Goal: Task Accomplishment & Management: Manage account settings

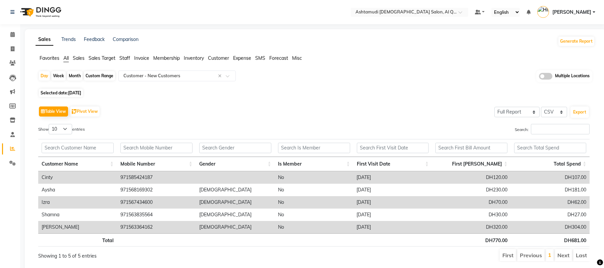
select select "full_report"
select select "csv"
click at [14, 33] on icon at bounding box center [12, 34] width 4 height 5
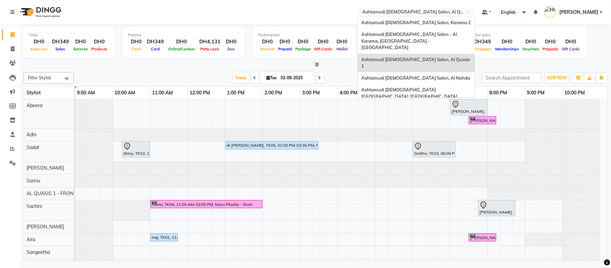
click at [415, 12] on input "text" at bounding box center [409, 12] width 97 height 7
click at [407, 32] on span "Ashtamudi [DEMOGRAPHIC_DATA] Salon - Al Karama, [GEOGRAPHIC_DATA] -[GEOGRAPHIC_…" at bounding box center [409, 41] width 97 height 18
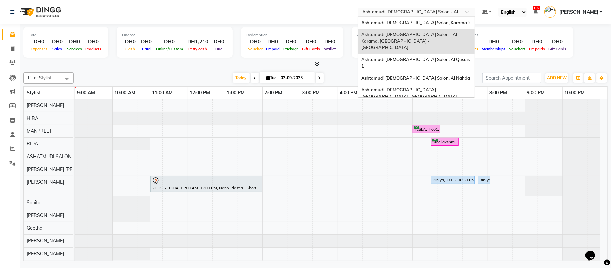
click at [415, 12] on input "text" at bounding box center [409, 12] width 97 height 7
click at [415, 19] on div "Ashtamudi [DEMOGRAPHIC_DATA] Salon, Karama 2" at bounding box center [416, 23] width 117 height 12
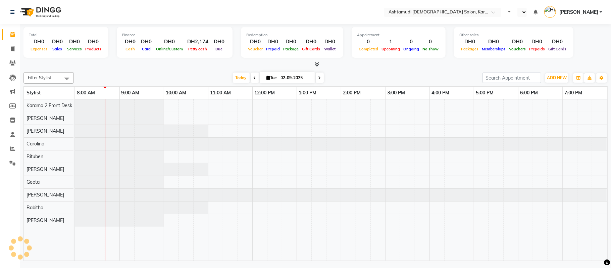
select select "en"
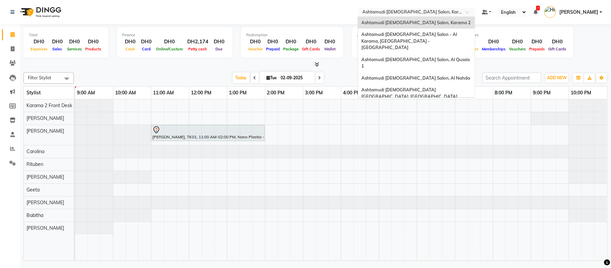
click at [404, 9] on input "text" at bounding box center [409, 12] width 97 height 7
click at [415, 38] on div "Ashtamudi [DEMOGRAPHIC_DATA] Salon - Al Karama, [GEOGRAPHIC_DATA] -[GEOGRAPHIC_…" at bounding box center [416, 41] width 117 height 25
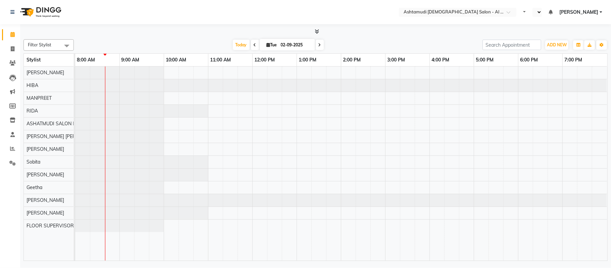
select select "en"
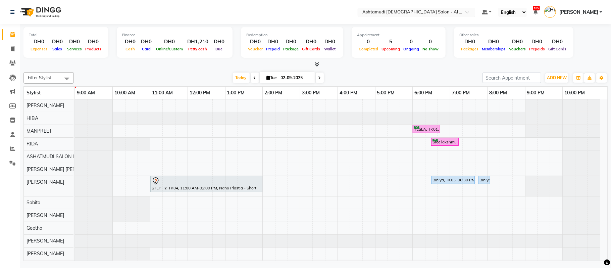
click at [446, 15] on input "text" at bounding box center [409, 12] width 97 height 7
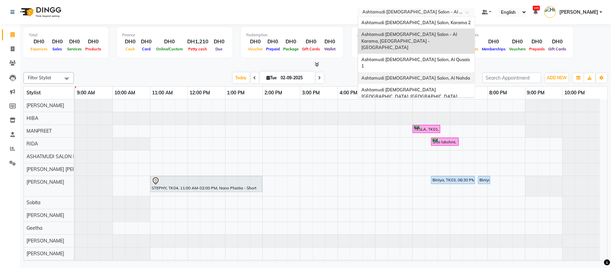
click at [422, 72] on div "Ashtamudi [DEMOGRAPHIC_DATA] Salon, Al Nahda" at bounding box center [416, 78] width 117 height 12
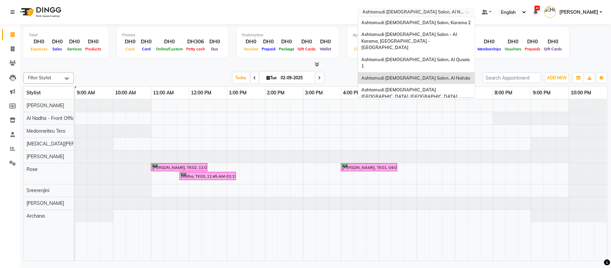
click at [420, 13] on input "text" at bounding box center [409, 12] width 97 height 7
click at [416, 87] on span "Ashtamudi [DEMOGRAPHIC_DATA] [GEOGRAPHIC_DATA], [GEOGRAPHIC_DATA]" at bounding box center [409, 93] width 96 height 12
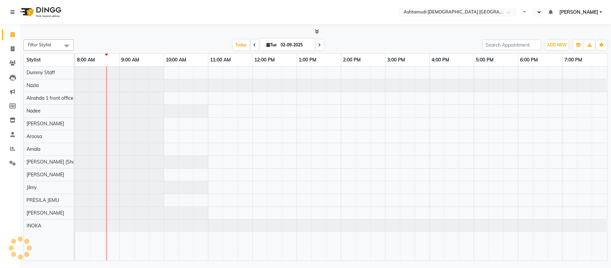
select select "en"
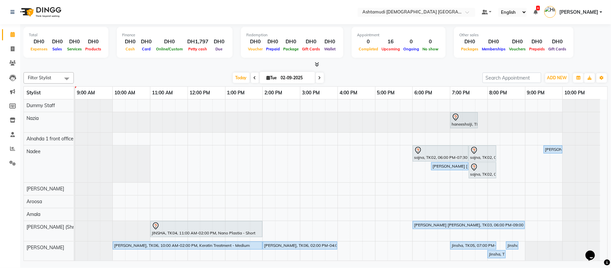
click at [414, 70] on div "Filter Stylist Select All Alnahda 1 front office Amala Aroosa Deepika Rani Dumm…" at bounding box center [315, 164] width 584 height 191
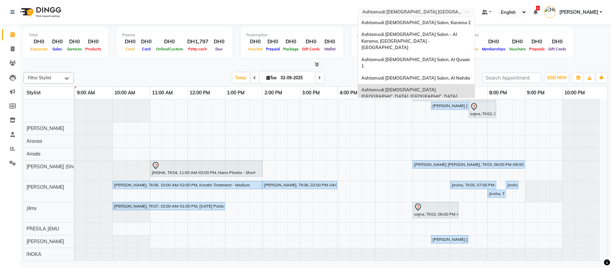
click at [381, 11] on input "text" at bounding box center [409, 12] width 97 height 7
click at [385, 57] on span "Ashtamudi [DEMOGRAPHIC_DATA] Salon, Al Qusais 1" at bounding box center [415, 63] width 109 height 12
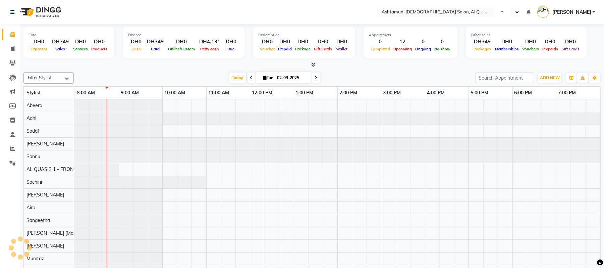
select select "en"
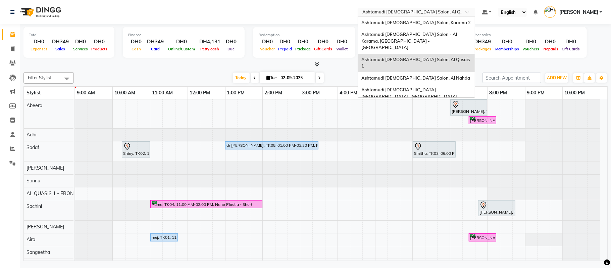
click at [394, 9] on input "text" at bounding box center [409, 12] width 97 height 7
click at [408, 87] on span "Ashtamudi [DEMOGRAPHIC_DATA] [GEOGRAPHIC_DATA], [GEOGRAPHIC_DATA]" at bounding box center [409, 93] width 96 height 12
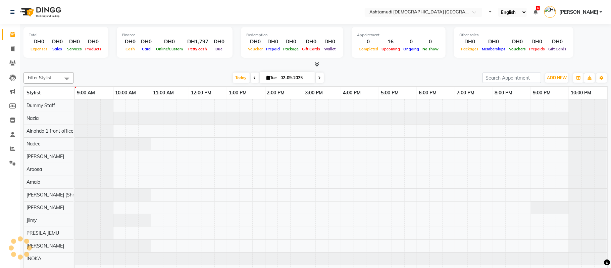
select select "en"
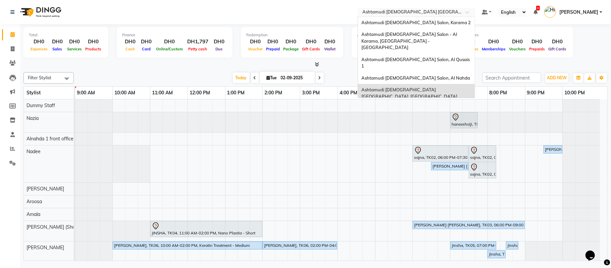
click at [434, 11] on input "text" at bounding box center [409, 12] width 97 height 7
click at [408, 105] on span "Ashtamudi [DEMOGRAPHIC_DATA] Salon (Classic Touch ) – Al Warqa, Al Warqa" at bounding box center [413, 111] width 104 height 12
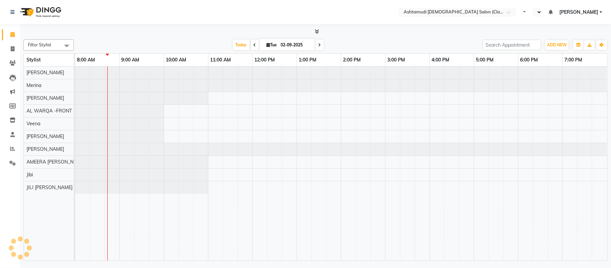
select select "en"
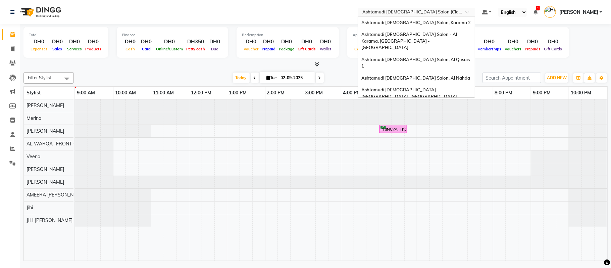
click at [368, 12] on input "text" at bounding box center [409, 12] width 97 height 7
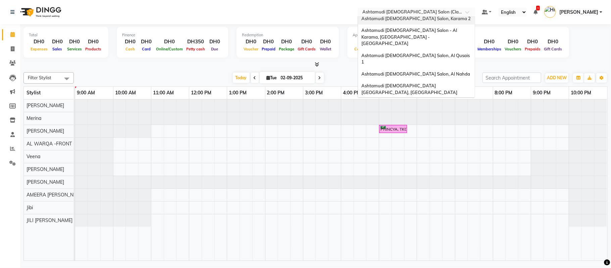
click at [369, 21] on div "Ashtamudi [DEMOGRAPHIC_DATA] Salon, Karama 2" at bounding box center [416, 19] width 117 height 12
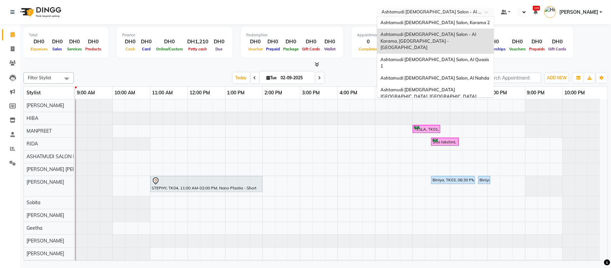
click at [447, 10] on input "text" at bounding box center [428, 12] width 97 height 7
click at [433, 57] on span "Ashtamudi [DEMOGRAPHIC_DATA] Salon, Al Qusais 1" at bounding box center [434, 63] width 109 height 12
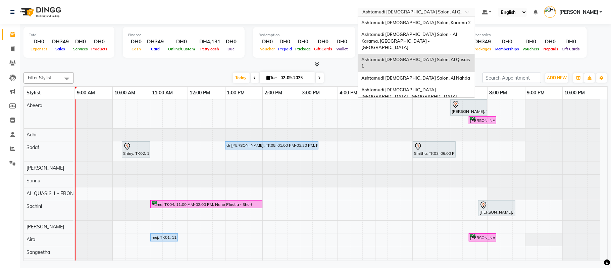
click at [426, 14] on input "text" at bounding box center [409, 12] width 97 height 7
click at [420, 33] on span "Ashtamudi [DEMOGRAPHIC_DATA] Salon - Al Karama, [GEOGRAPHIC_DATA] -[GEOGRAPHIC_…" at bounding box center [409, 41] width 97 height 18
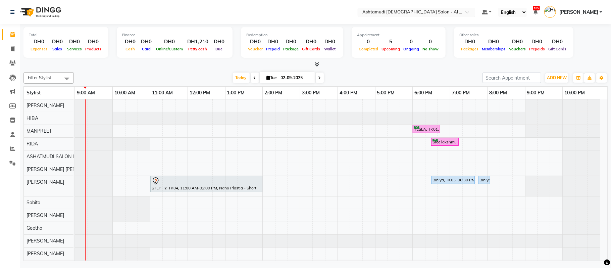
click at [444, 13] on input "text" at bounding box center [409, 12] width 97 height 7
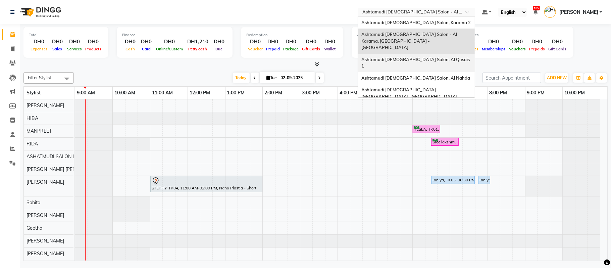
click at [414, 57] on span "Ashtamudi [DEMOGRAPHIC_DATA] Salon, Al Qusais 1" at bounding box center [415, 63] width 109 height 12
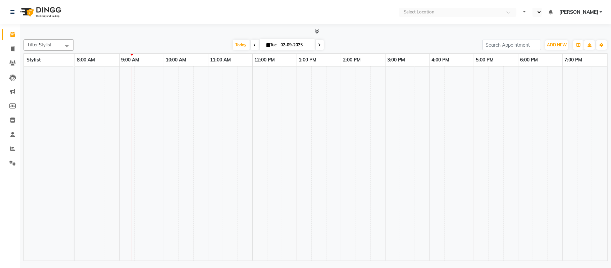
select select "en"
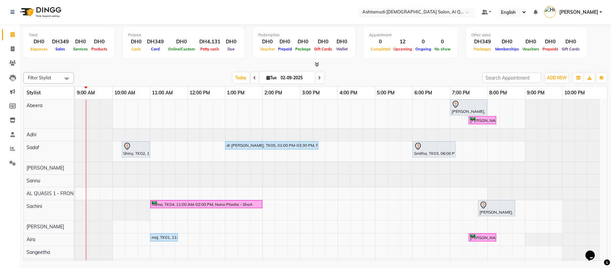
click at [426, 12] on input "text" at bounding box center [409, 12] width 97 height 7
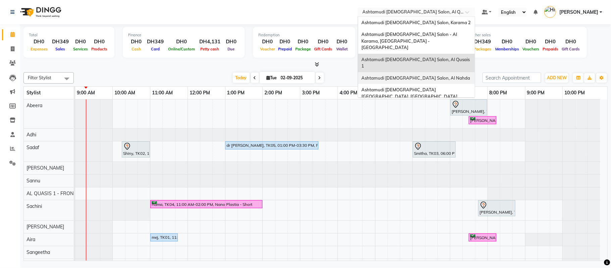
click at [412, 75] on span "Ashtamudi [DEMOGRAPHIC_DATA] Salon, Al Nahda" at bounding box center [415, 77] width 109 height 5
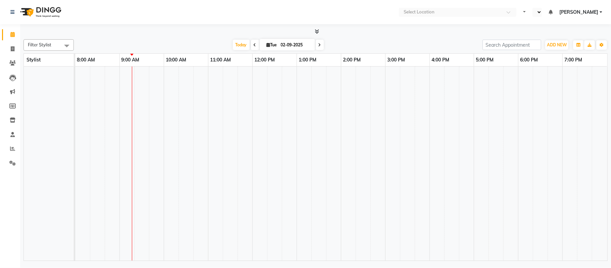
select select "en"
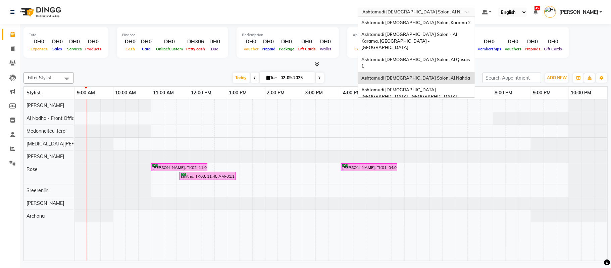
click at [414, 11] on input "text" at bounding box center [409, 12] width 97 height 7
click at [388, 87] on span "Ashtamudi [DEMOGRAPHIC_DATA] [GEOGRAPHIC_DATA], [GEOGRAPHIC_DATA]" at bounding box center [409, 93] width 96 height 12
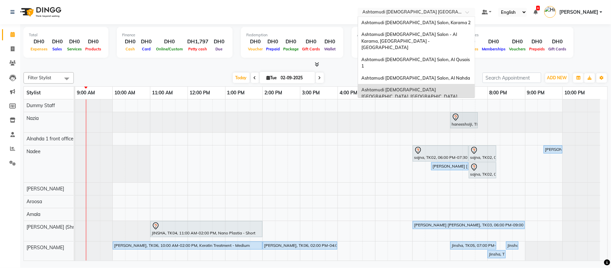
click at [413, 11] on input "text" at bounding box center [409, 12] width 97 height 7
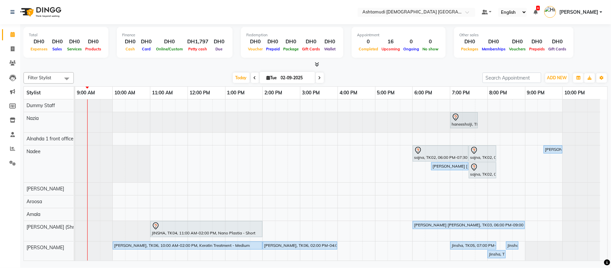
click at [332, 65] on div at bounding box center [315, 64] width 584 height 7
